Goal: Check status: Check status

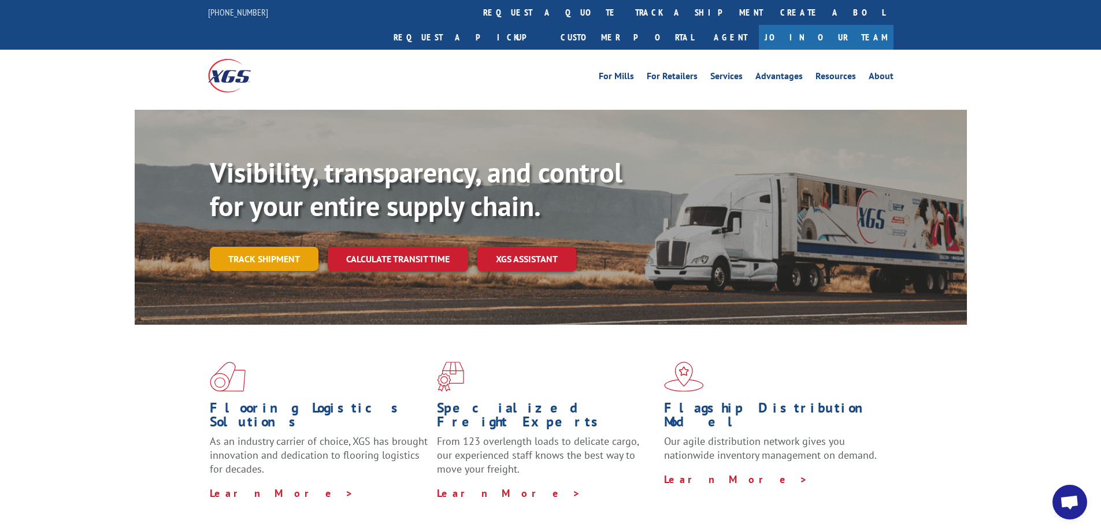
click at [258, 247] on link "Track shipment" at bounding box center [264, 259] width 109 height 24
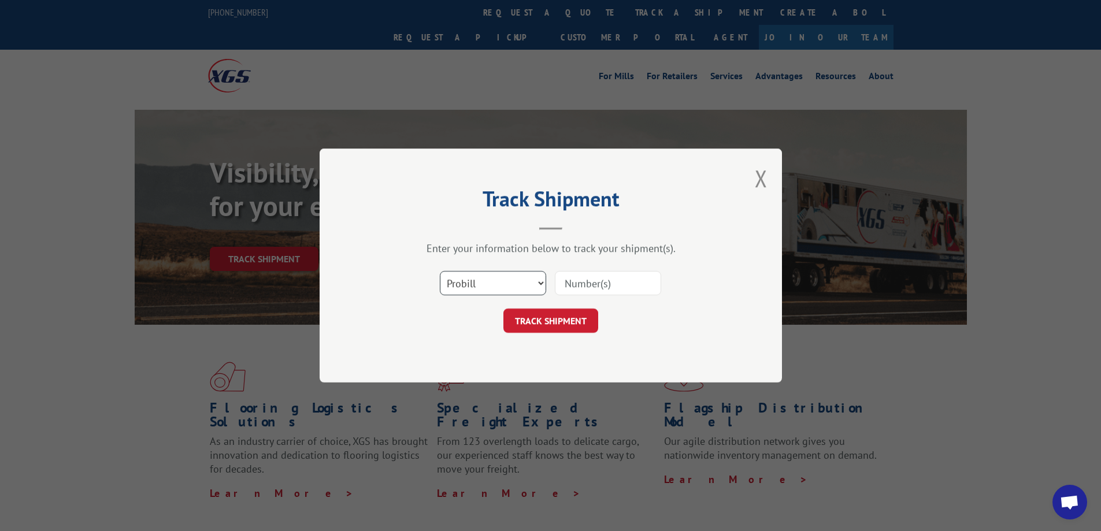
click at [541, 281] on select "Select category... Probill BOL PO" at bounding box center [493, 283] width 106 height 24
select select "bol"
click at [440, 271] on select "Select category... Probill BOL PO" at bounding box center [493, 283] width 106 height 24
paste input "6013724"
type input "6013724"
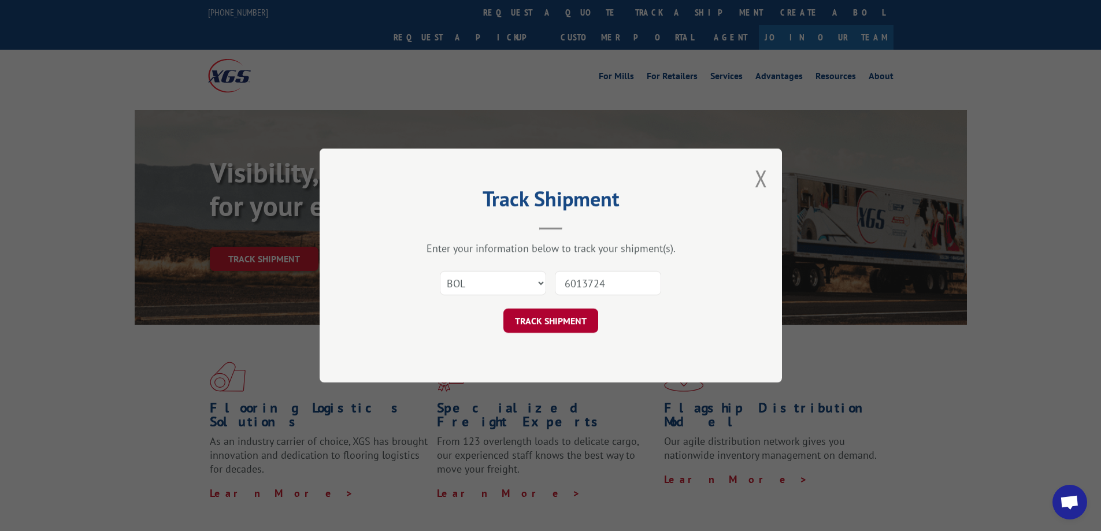
drag, startPoint x: 534, startPoint y: 315, endPoint x: 546, endPoint y: 315, distance: 11.6
click at [534, 315] on button "TRACK SHIPMENT" at bounding box center [551, 321] width 95 height 24
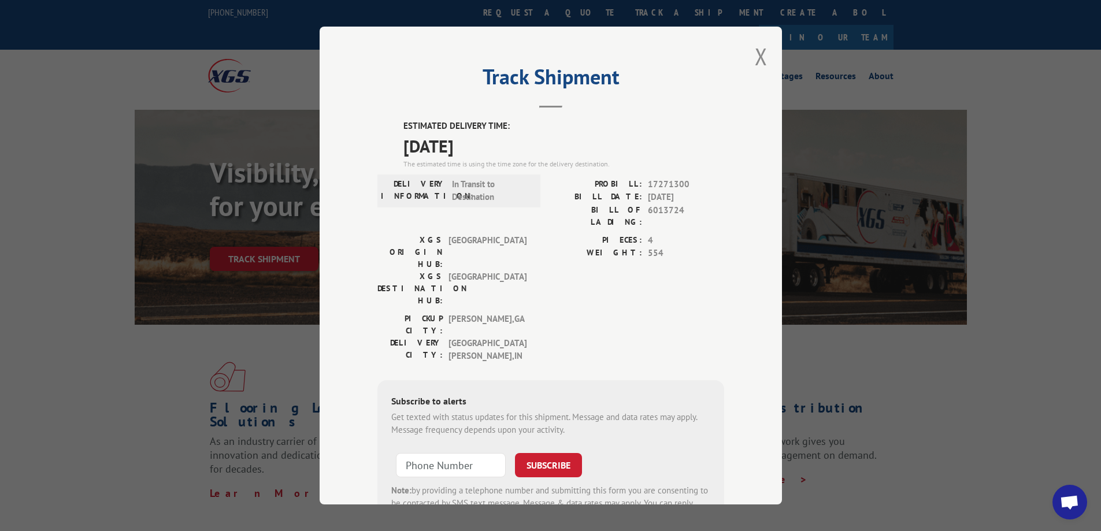
scroll to position [42, 0]
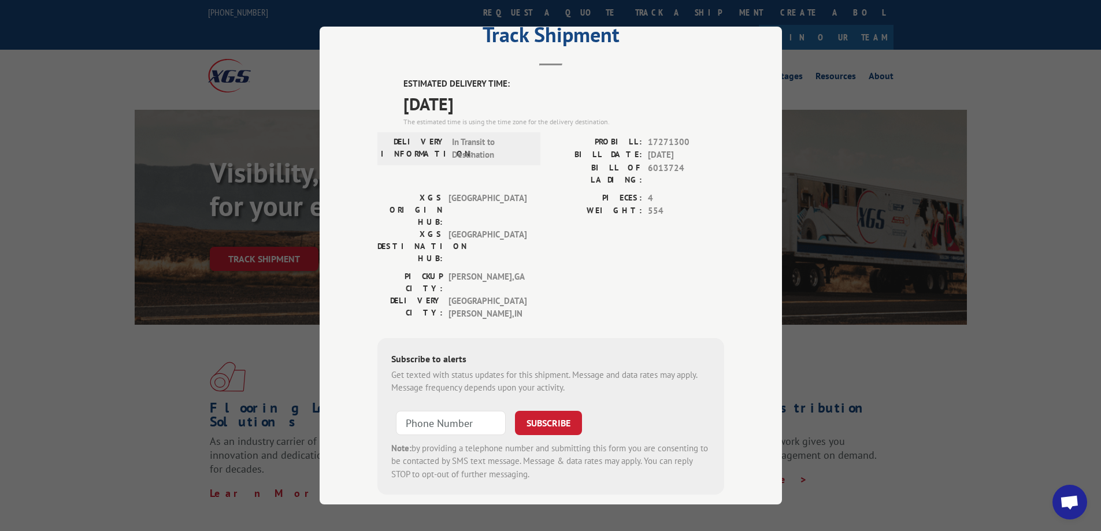
click at [451, 410] on div at bounding box center [451, 423] width 110 height 27
click at [436, 411] on input "+1 (___) ___-____" at bounding box center [451, 423] width 110 height 24
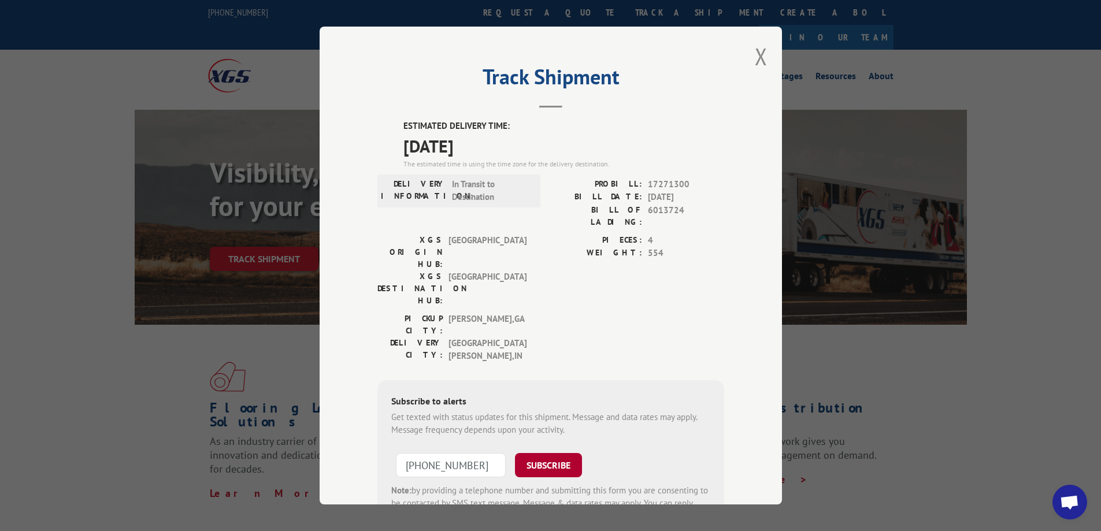
type input "[PHONE_NUMBER]"
click at [553, 453] on button "SUBSCRIBE" at bounding box center [548, 465] width 67 height 24
